Goal: Navigation & Orientation: Find specific page/section

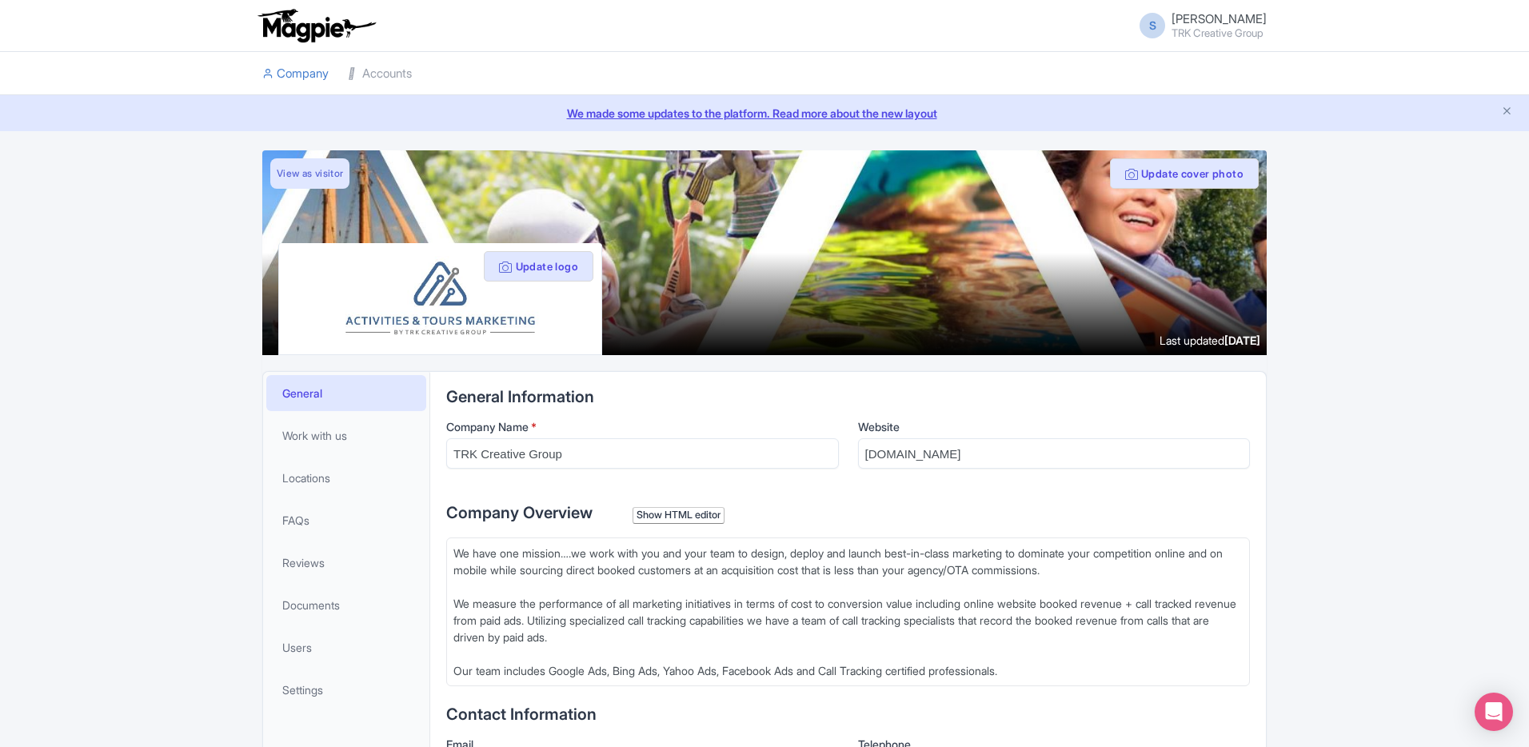
click at [387, 95] on div "We made some updates to the platform. Read more about the new layout" at bounding box center [764, 113] width 1529 height 36
click at [385, 83] on link "Accounts" at bounding box center [380, 74] width 64 height 44
click at [369, 74] on link "Accounts" at bounding box center [380, 74] width 64 height 44
click at [366, 68] on link "Accounts" at bounding box center [380, 74] width 64 height 44
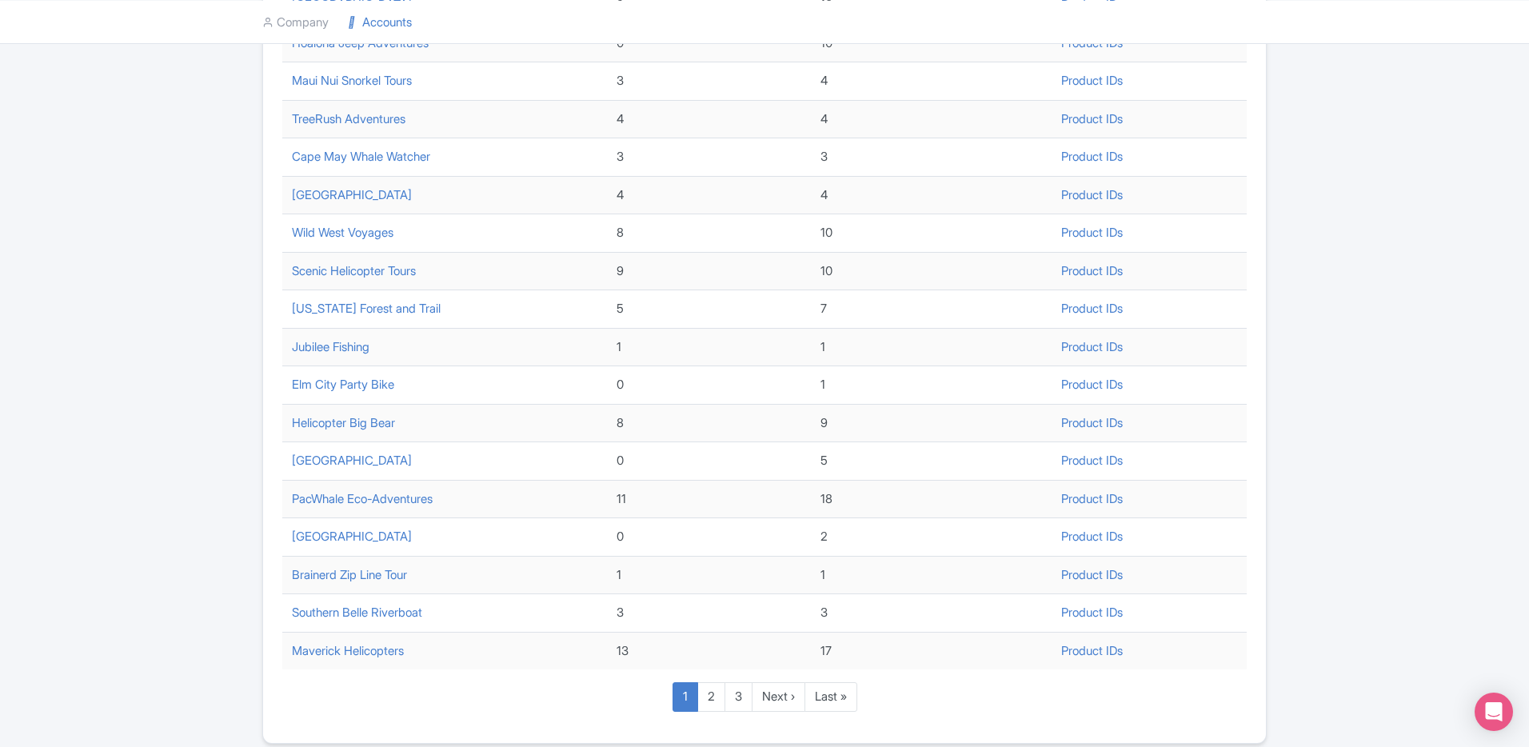
scroll to position [450, 0]
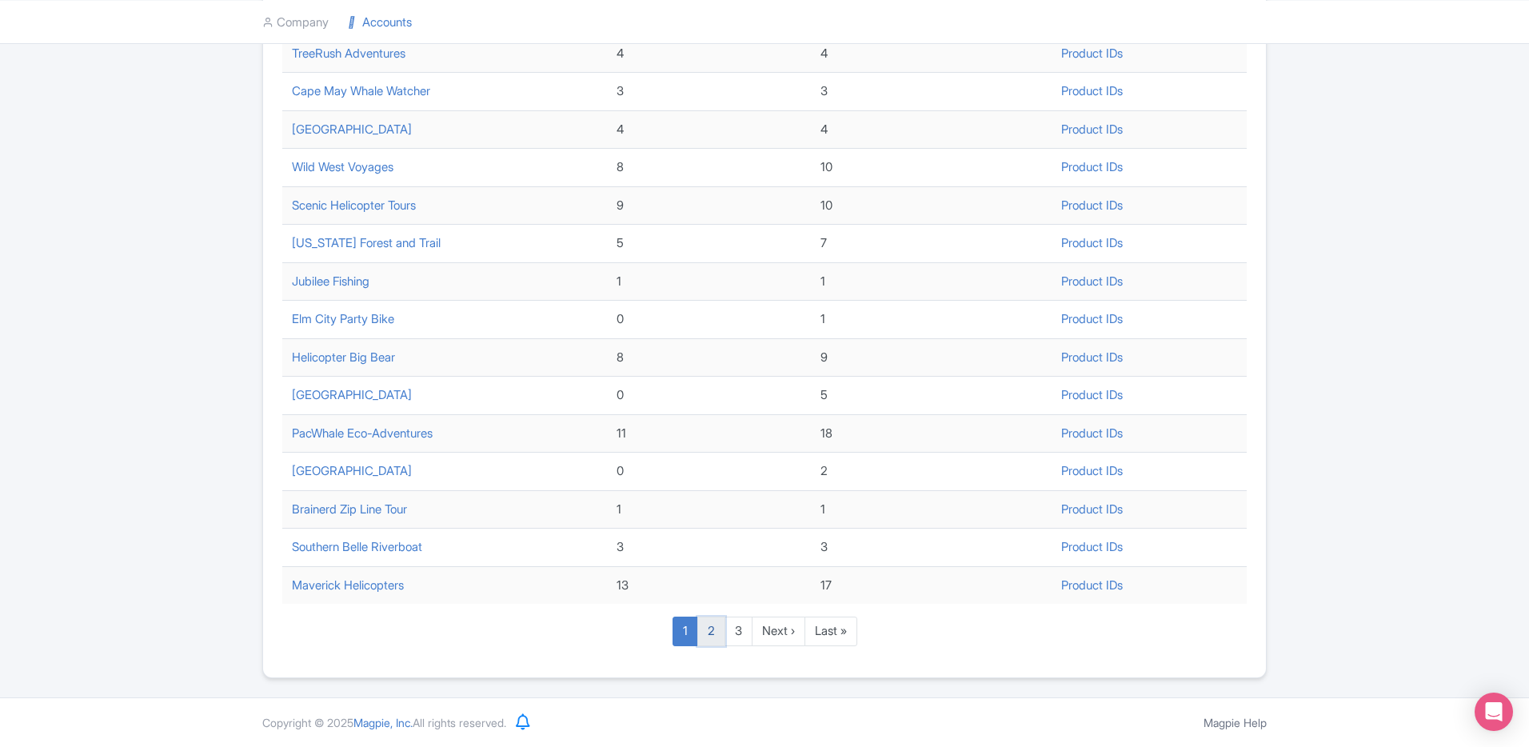
click at [709, 622] on link "2" at bounding box center [711, 632] width 28 height 30
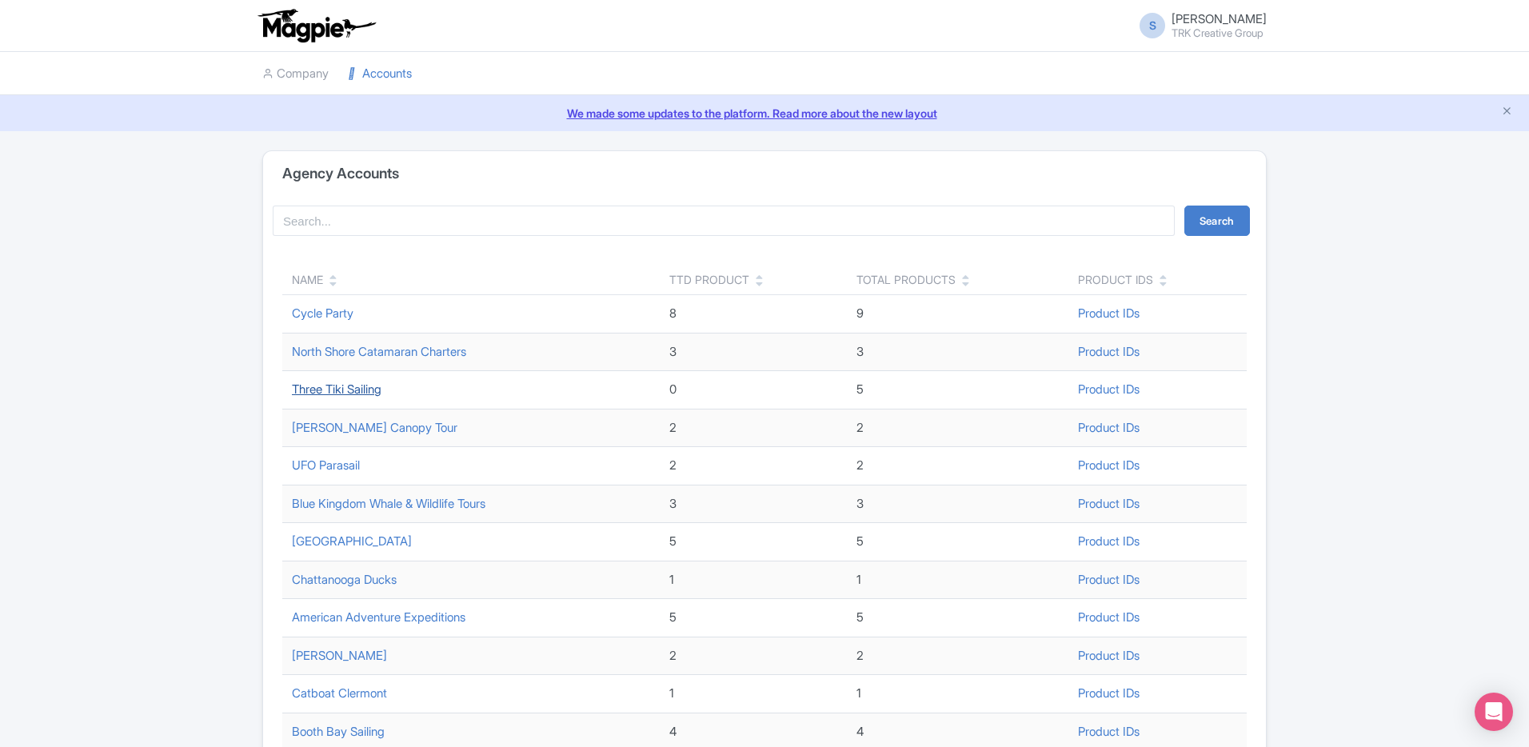
click at [361, 388] on link "Three Tiki Sailing" at bounding box center [337, 388] width 90 height 15
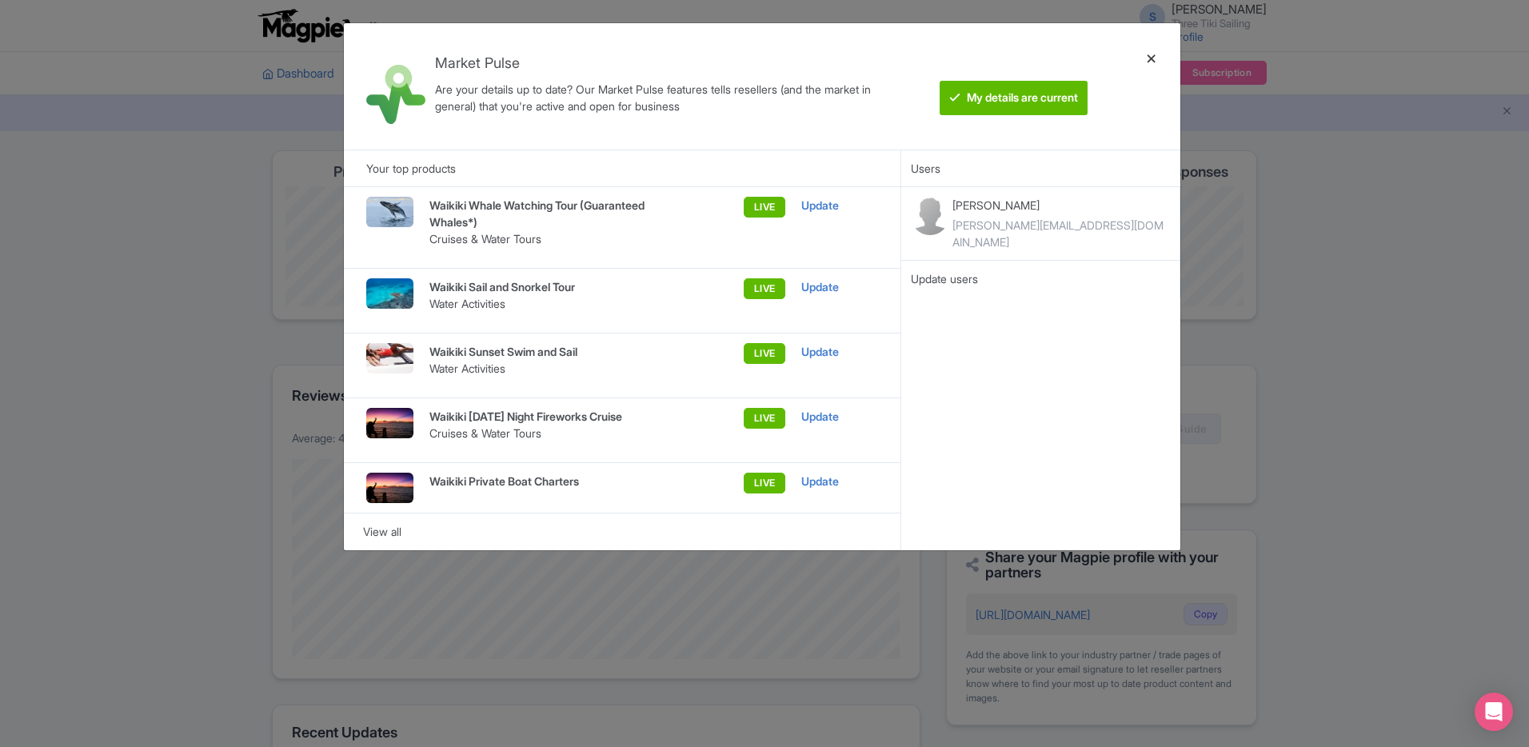
click at [1155, 57] on div at bounding box center [1151, 86] width 38 height 101
click at [1149, 60] on ul "Dashboard Company Product My Products Image Library Rate Sheets Distribution Ma…" at bounding box center [765, 73] width 1024 height 43
